Goal: Task Accomplishment & Management: Use online tool/utility

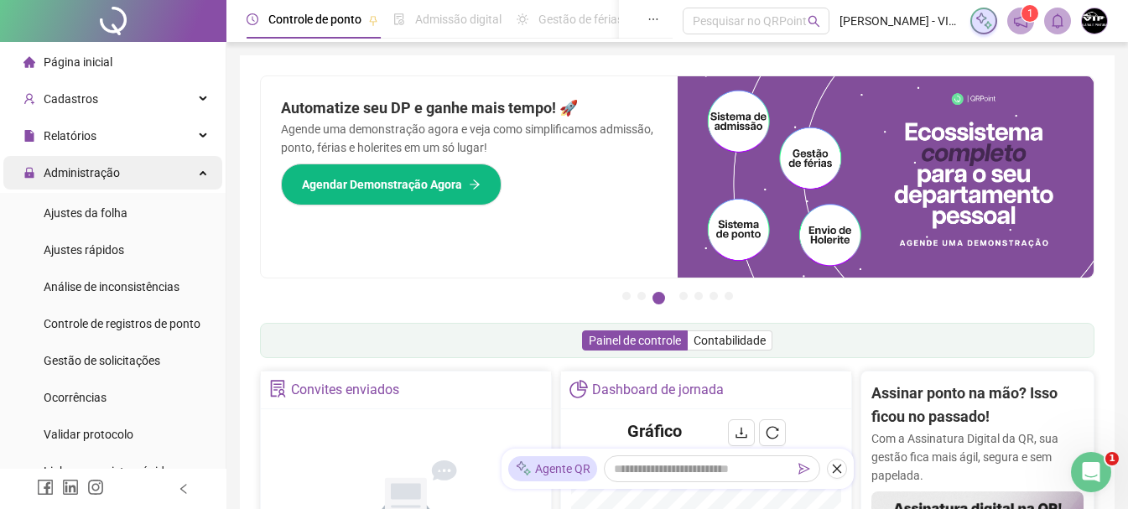
click at [169, 173] on div "Administração" at bounding box center [112, 173] width 219 height 34
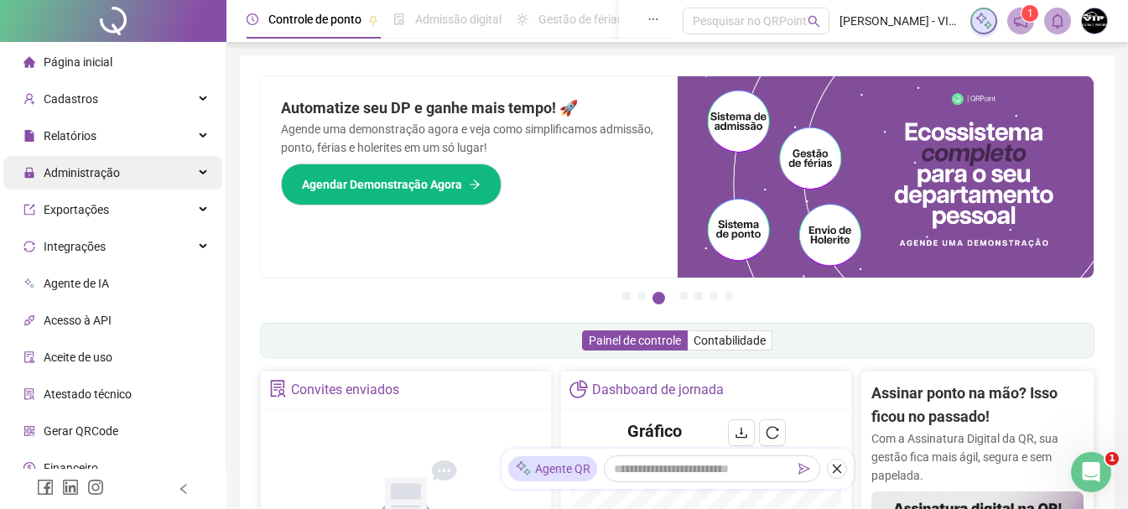
click at [169, 173] on div "Administração" at bounding box center [112, 173] width 219 height 34
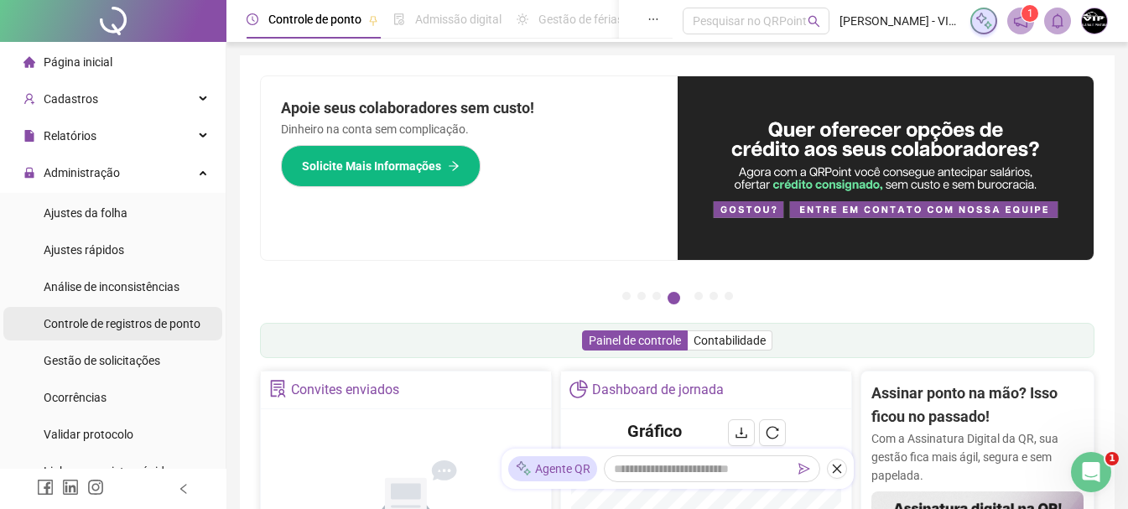
click at [146, 330] on span "Controle de registros de ponto" at bounding box center [122, 323] width 157 height 13
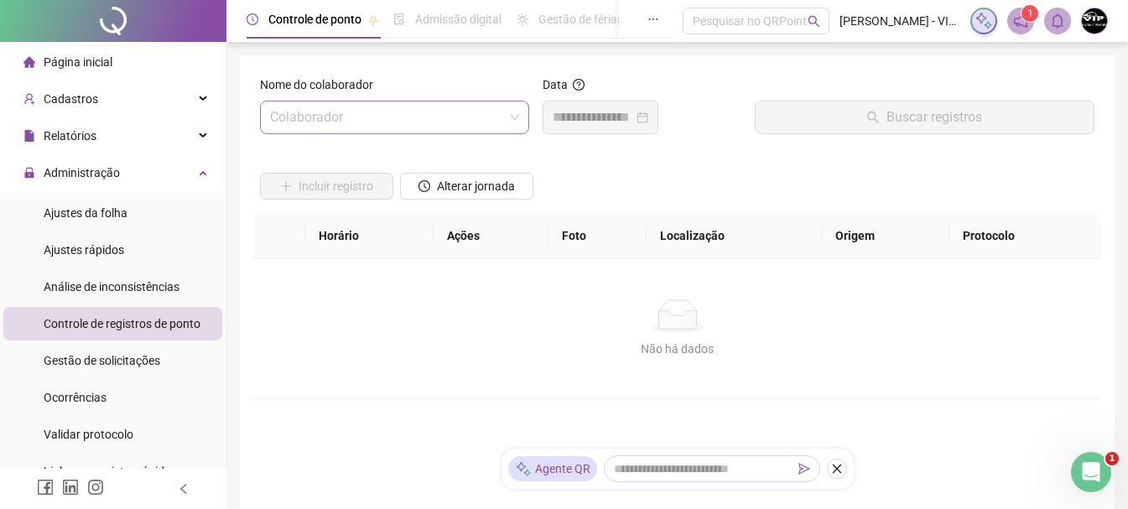
click at [506, 118] on span at bounding box center [394, 117] width 249 height 32
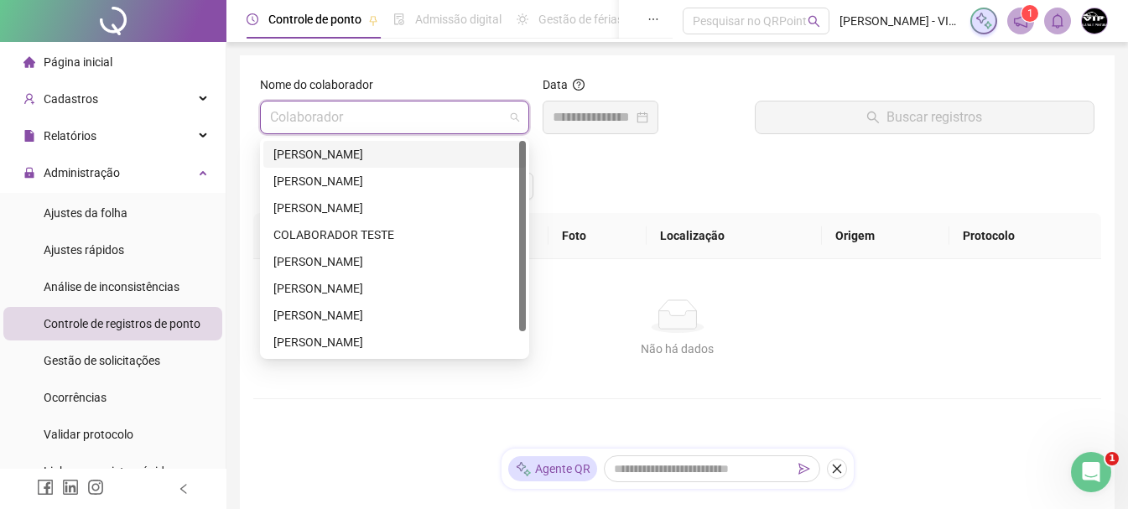
click at [424, 158] on div "[PERSON_NAME]" at bounding box center [394, 154] width 242 height 18
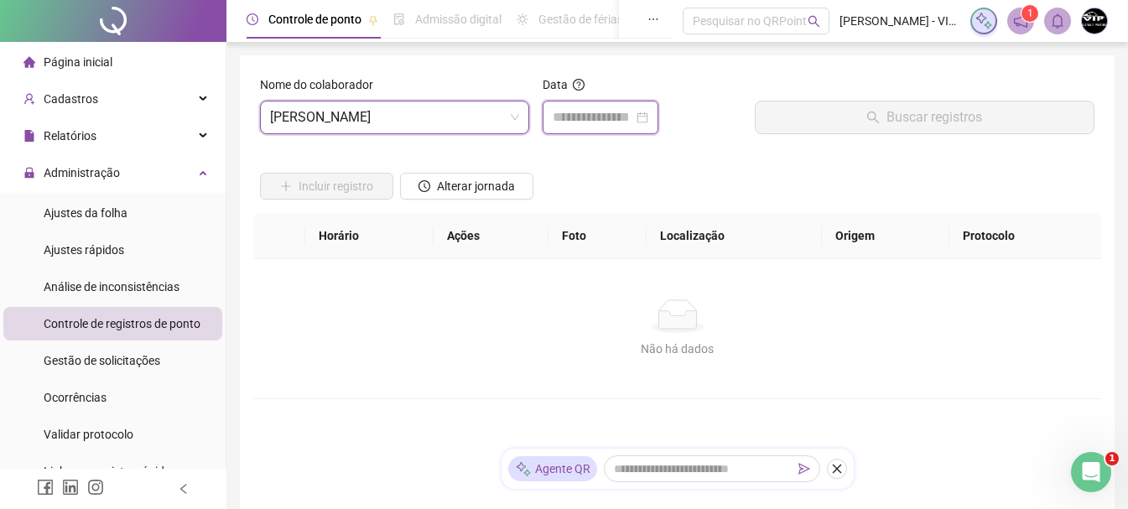
click at [633, 118] on input at bounding box center [593, 117] width 80 height 20
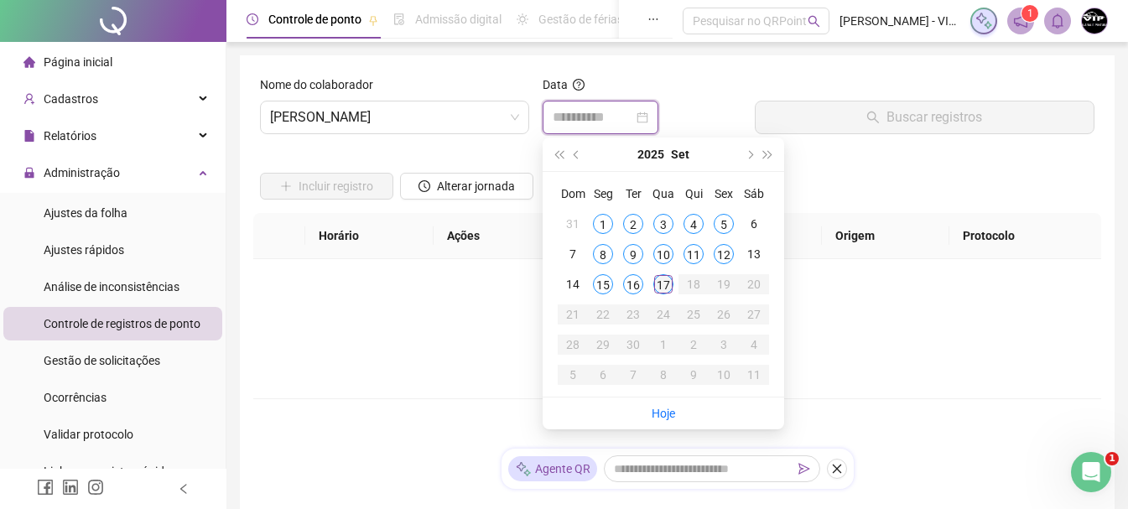
type input "**********"
click at [663, 283] on div "17" at bounding box center [663, 284] width 20 height 20
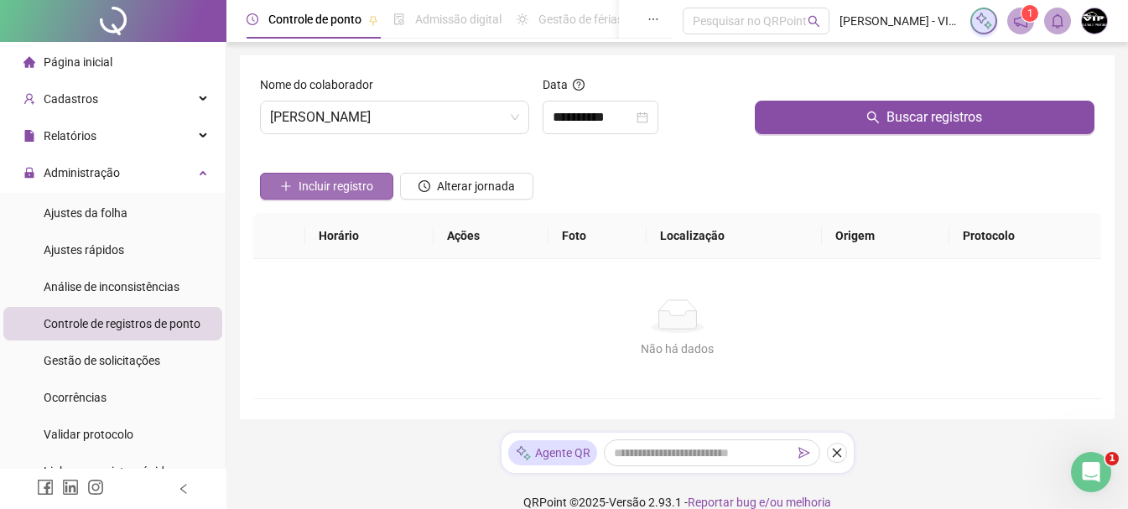
click at [335, 189] on span "Incluir registro" at bounding box center [335, 186] width 75 height 18
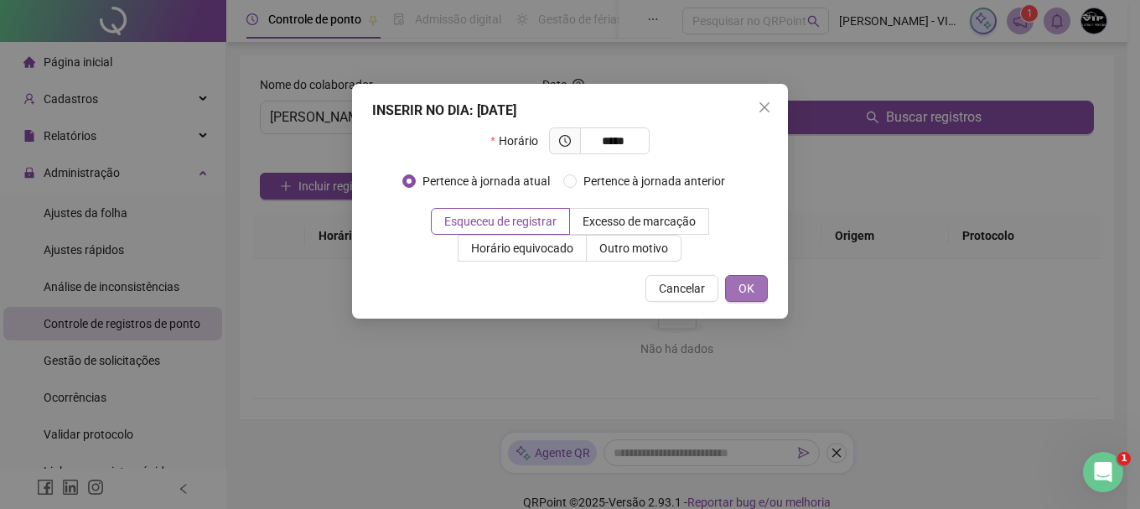
type input "*****"
click at [750, 288] on span "OK" at bounding box center [747, 288] width 16 height 18
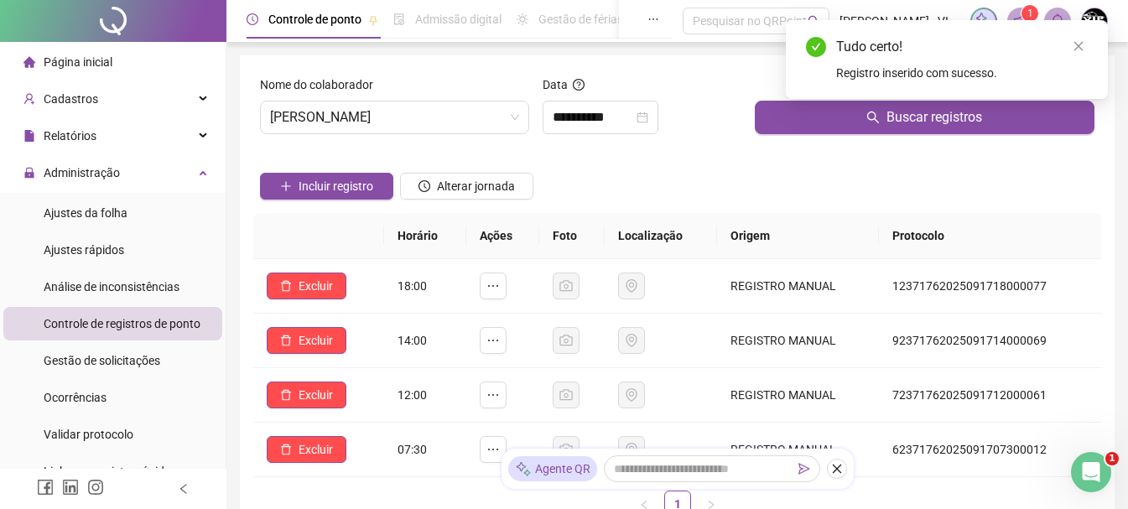
click at [75, 46] on div "Página inicial" at bounding box center [67, 62] width 89 height 34
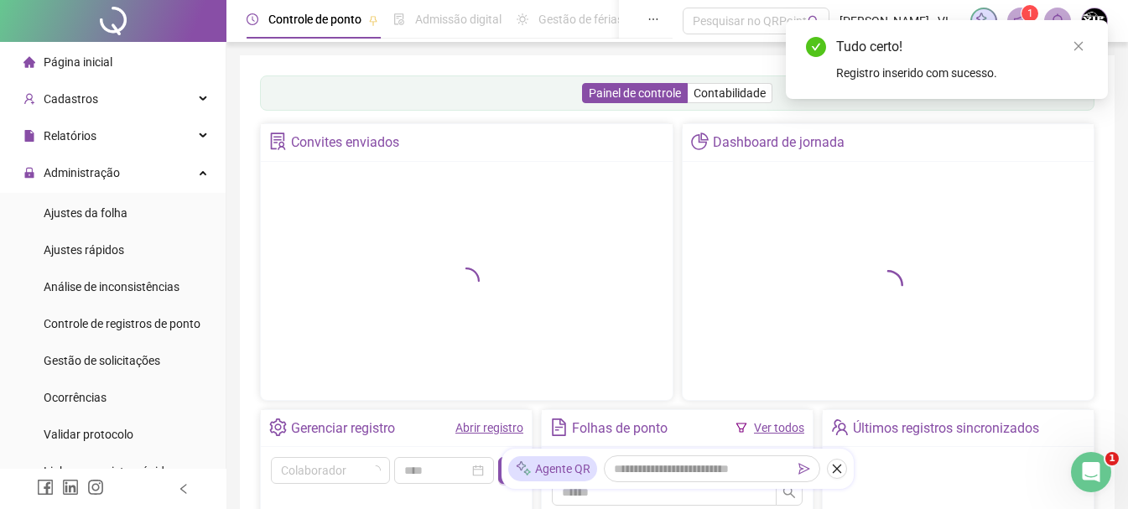
click at [75, 55] on span "Página inicial" at bounding box center [78, 61] width 69 height 13
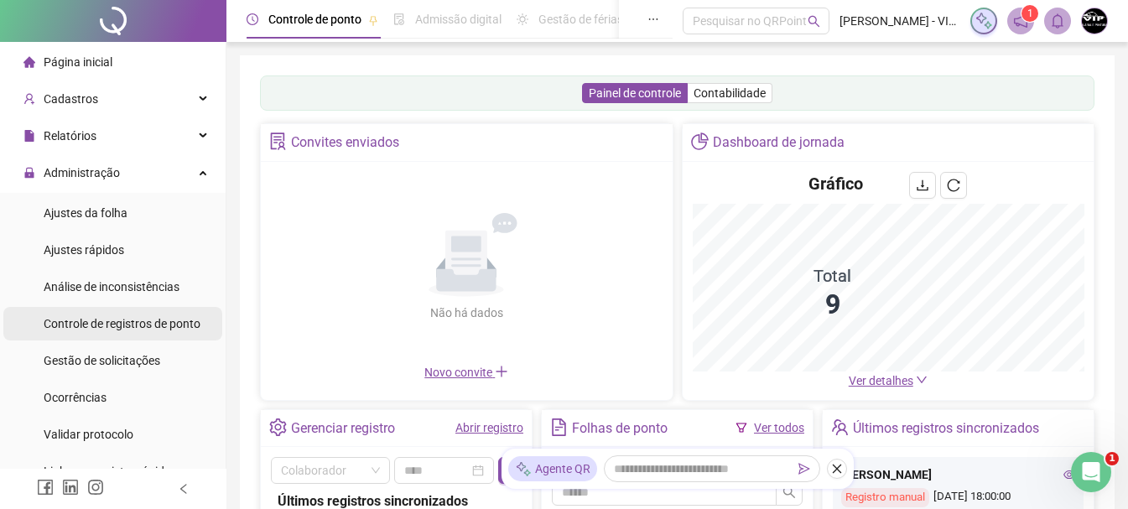
click at [161, 322] on span "Controle de registros de ponto" at bounding box center [122, 323] width 157 height 13
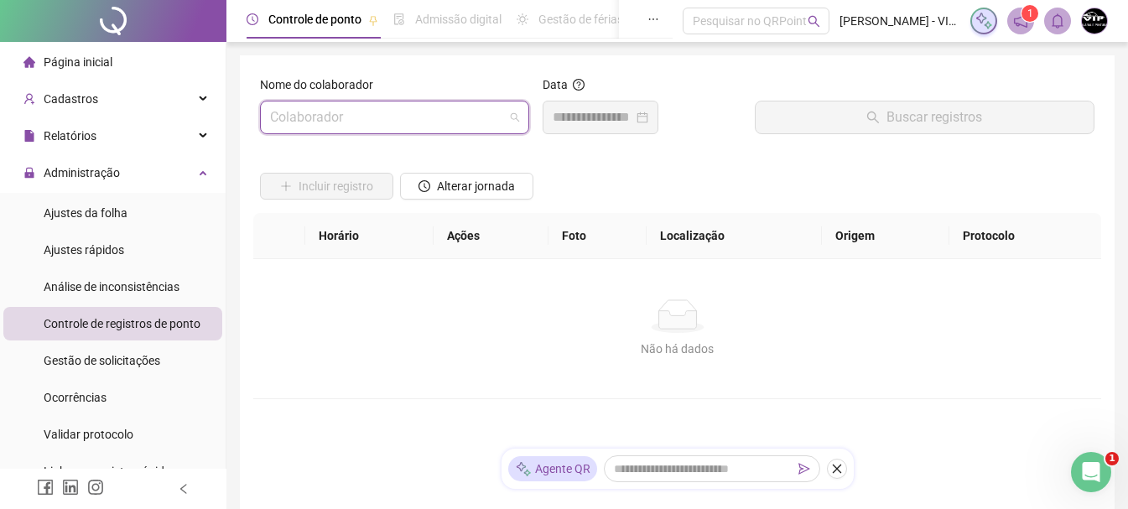
click at [484, 120] on input "search" at bounding box center [387, 117] width 234 height 32
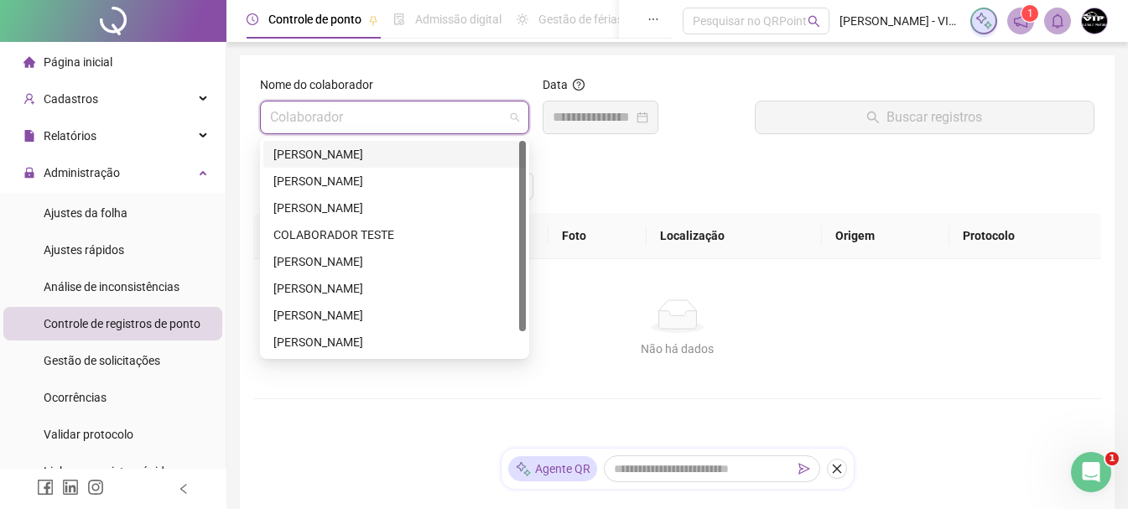
click at [371, 148] on div "[PERSON_NAME]" at bounding box center [394, 154] width 242 height 18
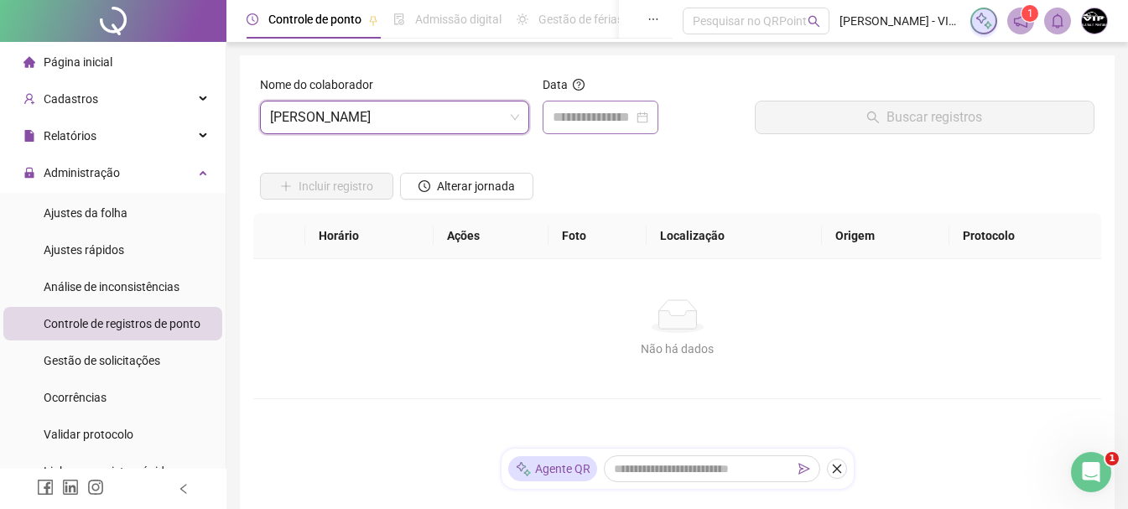
click at [634, 105] on div at bounding box center [600, 118] width 116 height 34
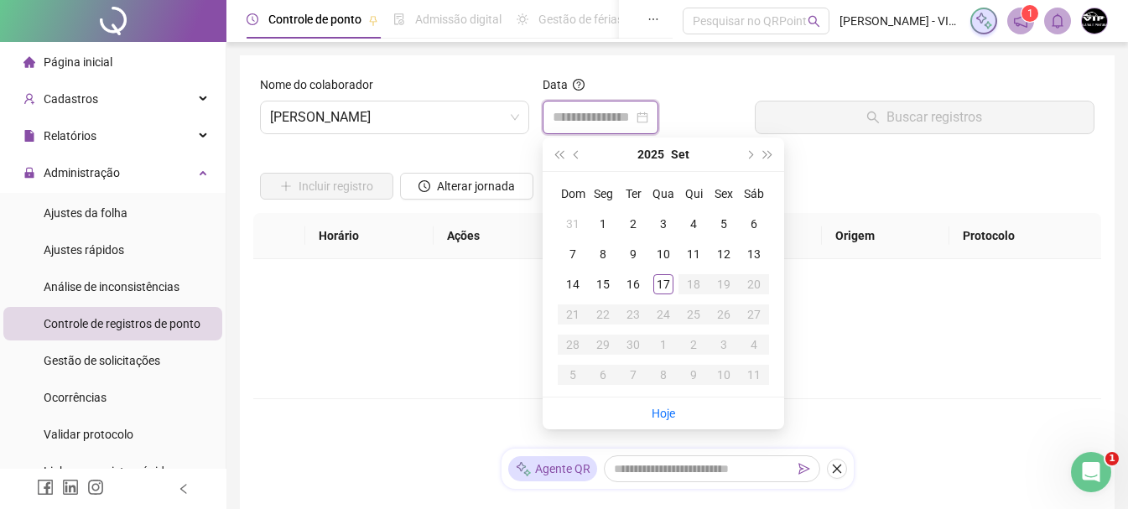
click at [633, 114] on input at bounding box center [593, 117] width 80 height 20
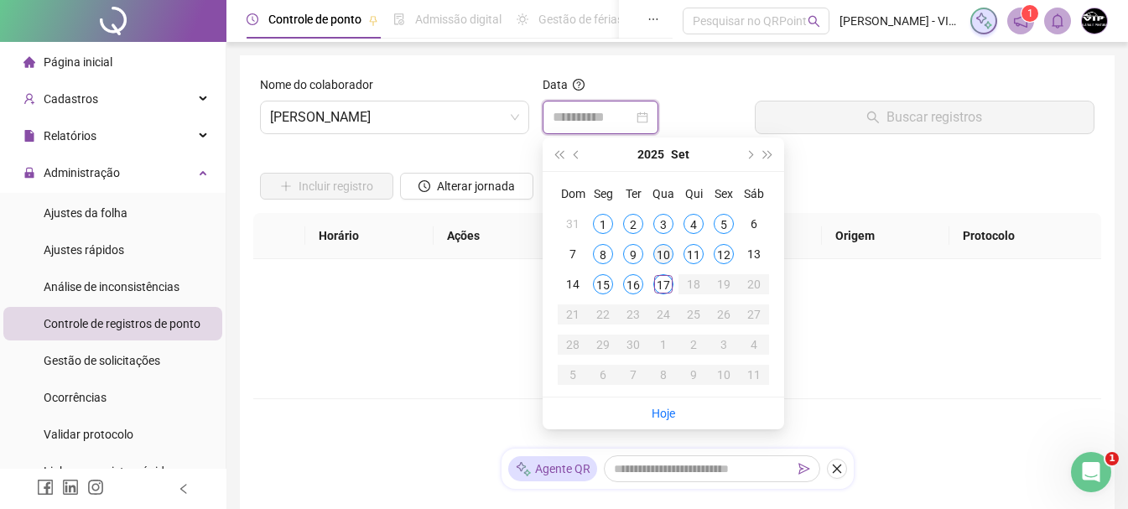
type input "**********"
drag, startPoint x: 663, startPoint y: 286, endPoint x: 786, endPoint y: 216, distance: 141.5
click at [667, 281] on div "17" at bounding box center [663, 284] width 20 height 20
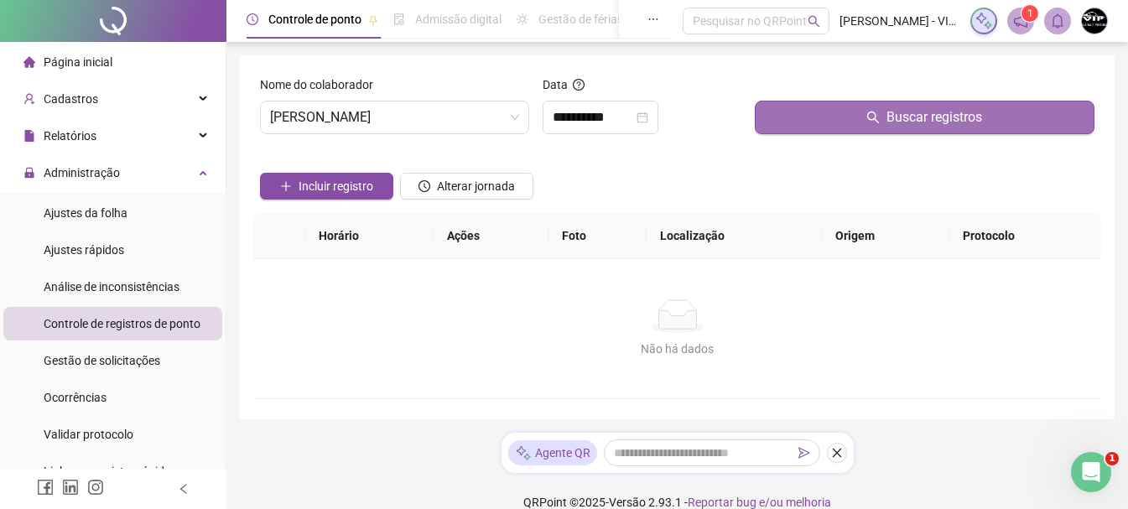
click at [970, 121] on span "Buscar registros" at bounding box center [934, 117] width 96 height 20
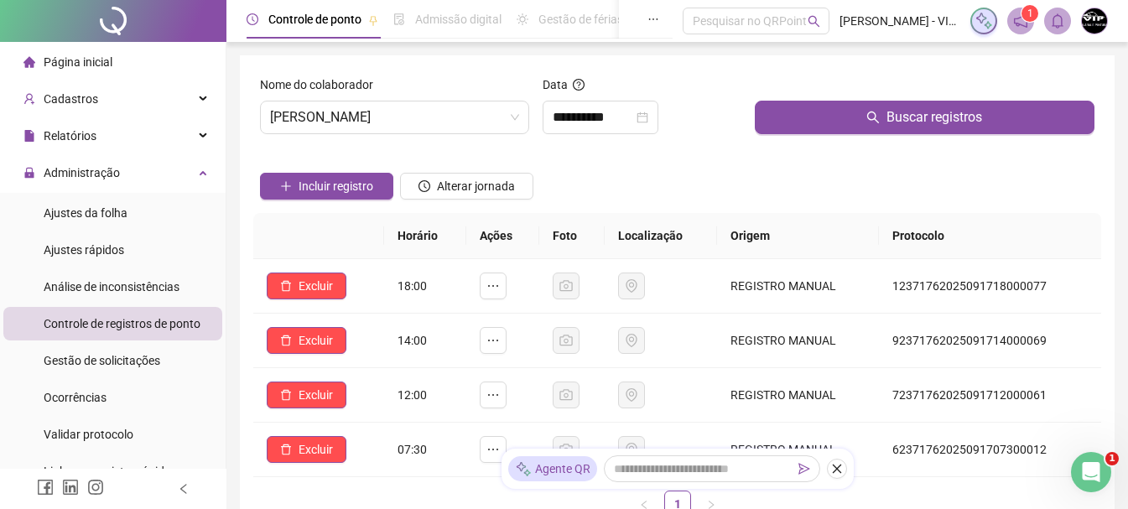
click at [112, 61] on li "Página inicial" at bounding box center [112, 62] width 219 height 34
